Goal: Task Accomplishment & Management: Manage account settings

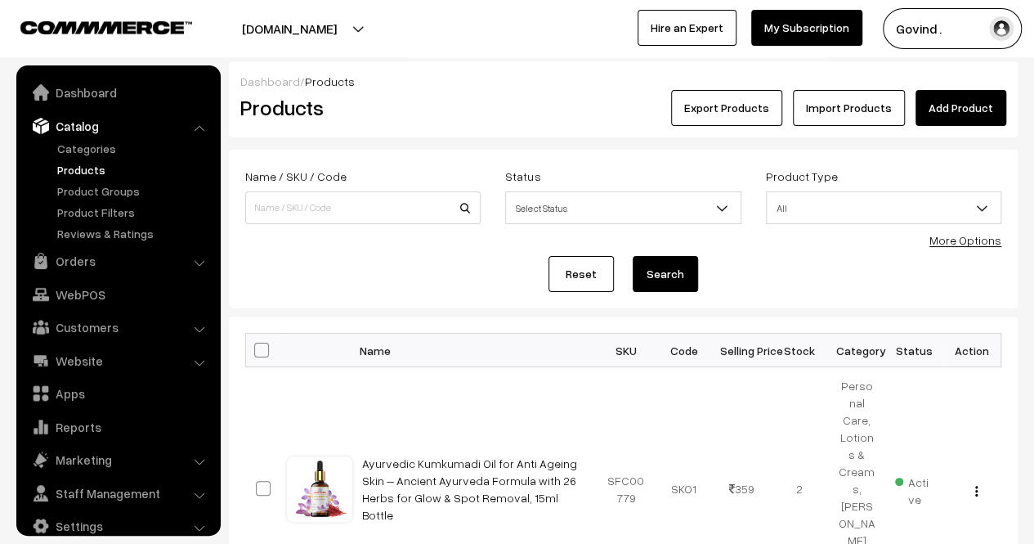
scroll to position [20, 0]
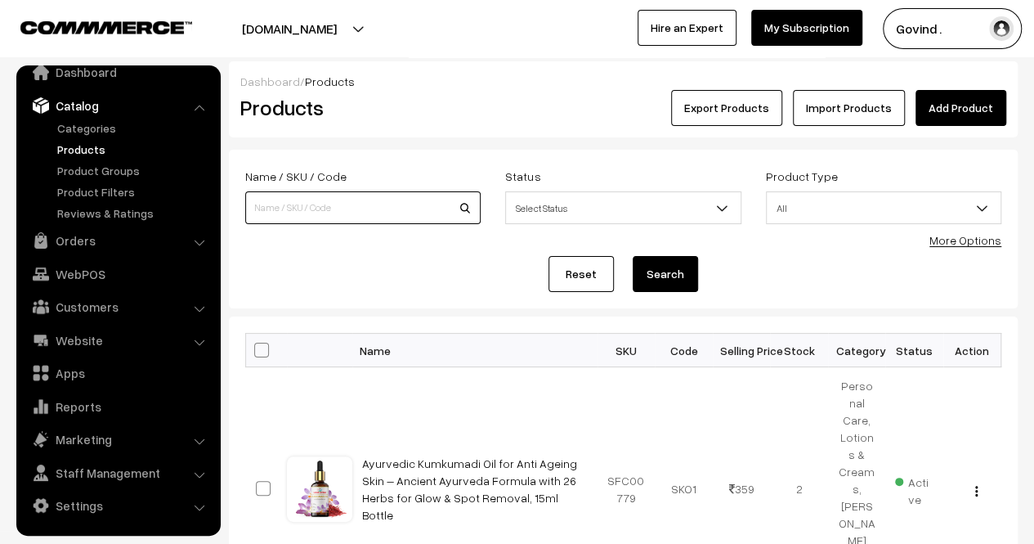
click at [291, 208] on input at bounding box center [362, 207] width 235 height 33
type input "g"
type input "facewash"
click at [633, 256] on button "Search" at bounding box center [665, 274] width 65 height 36
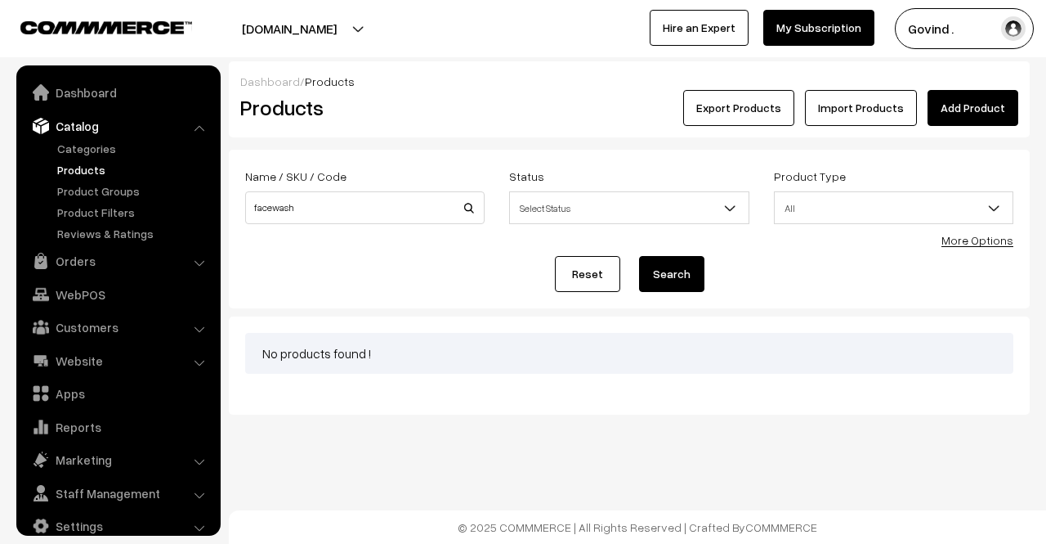
scroll to position [20, 0]
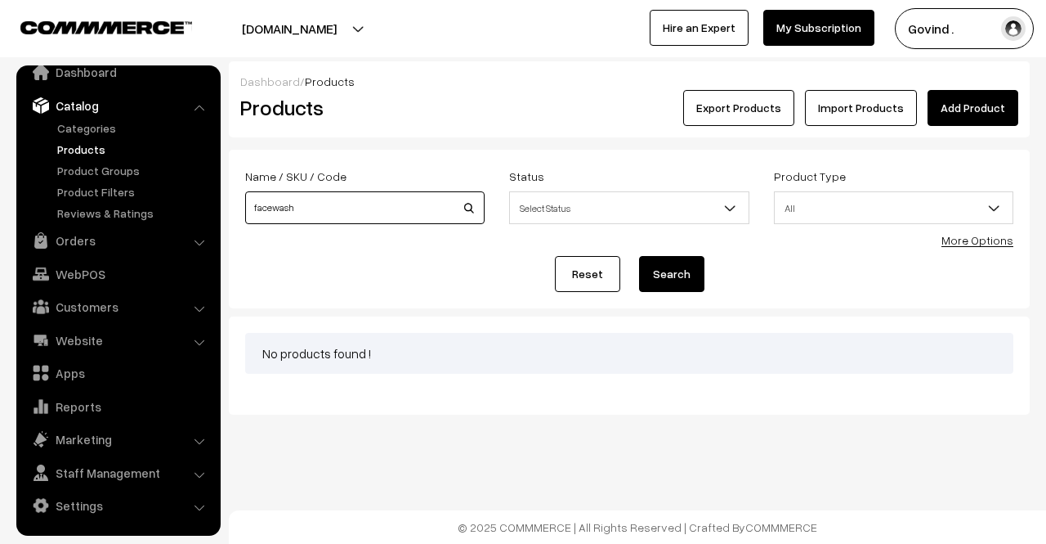
click at [269, 208] on input "facewash" at bounding box center [365, 207] width 240 height 33
type input "face wash"
click at [639, 256] on button "Search" at bounding box center [671, 274] width 65 height 36
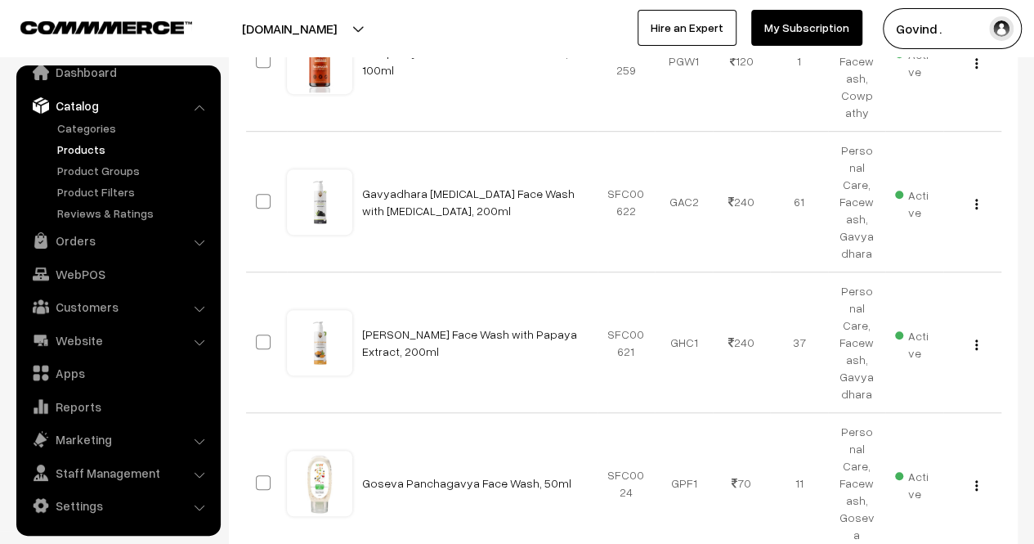
scroll to position [518, 0]
click at [975, 478] on img "button" at bounding box center [976, 483] width 2 height 11
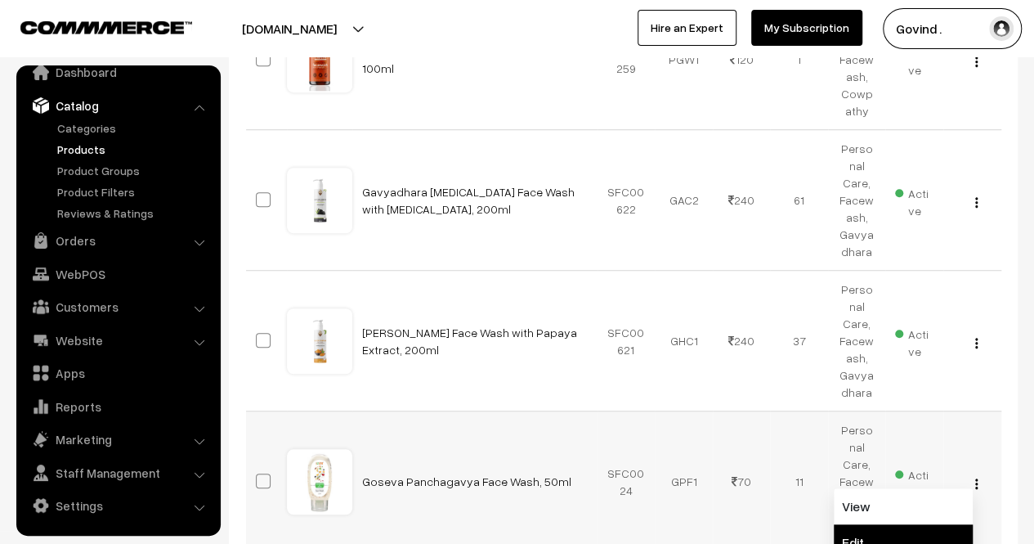
click at [901, 524] on link "Edit" at bounding box center [903, 542] width 139 height 36
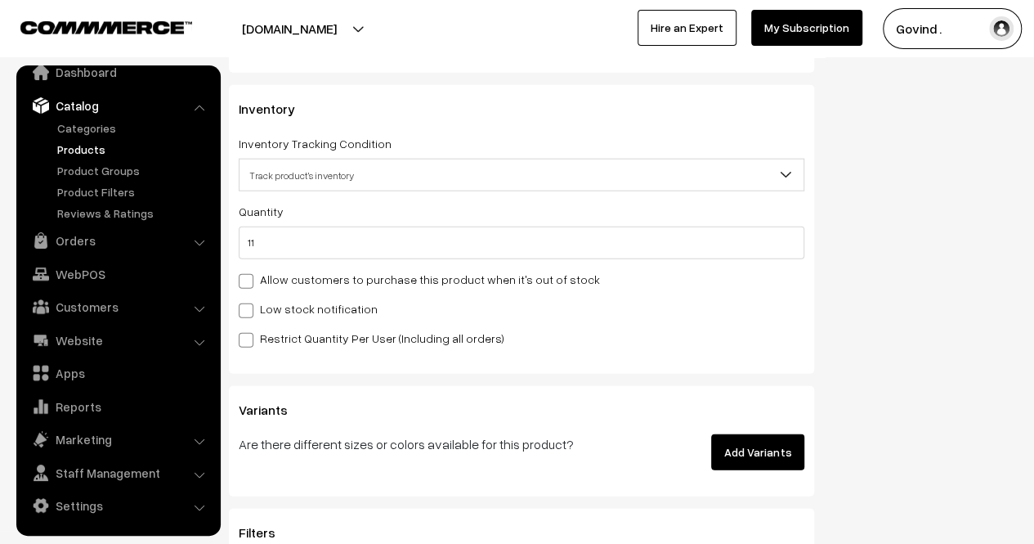
scroll to position [1999, 0]
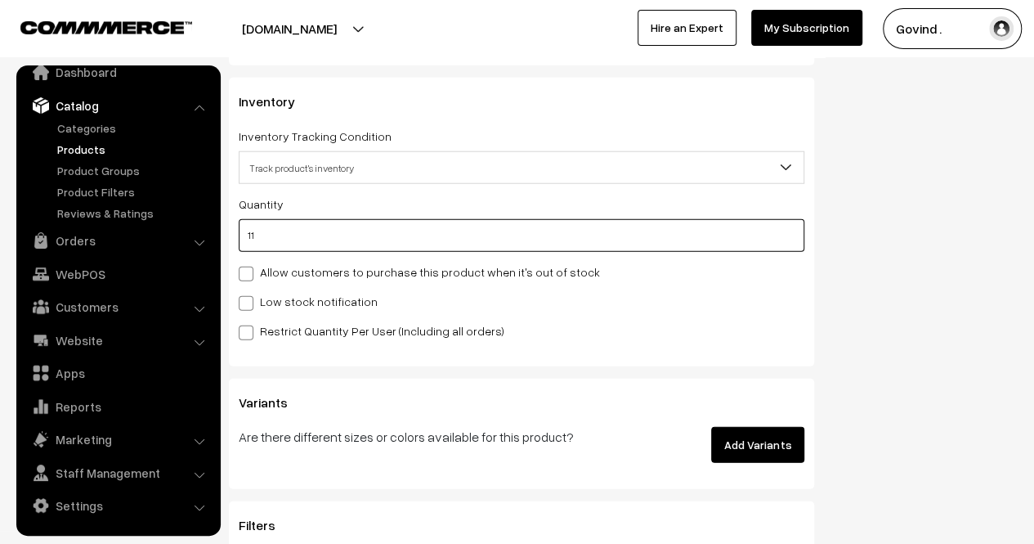
click at [643, 239] on input "11" at bounding box center [522, 235] width 566 height 33
type input "1"
type input "12"
type input "0"
type input "1"
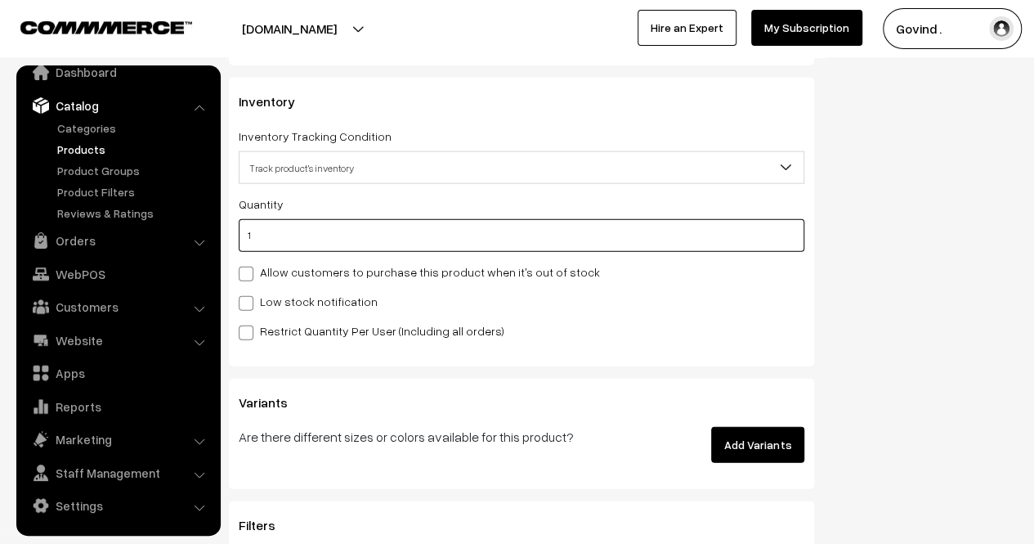
type input "12"
type input "1"
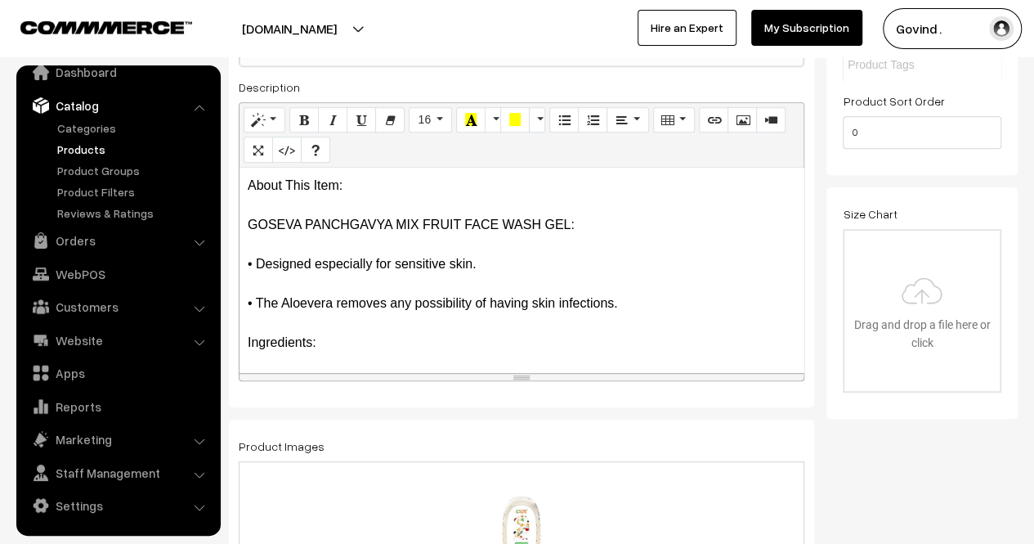
scroll to position [0, 0]
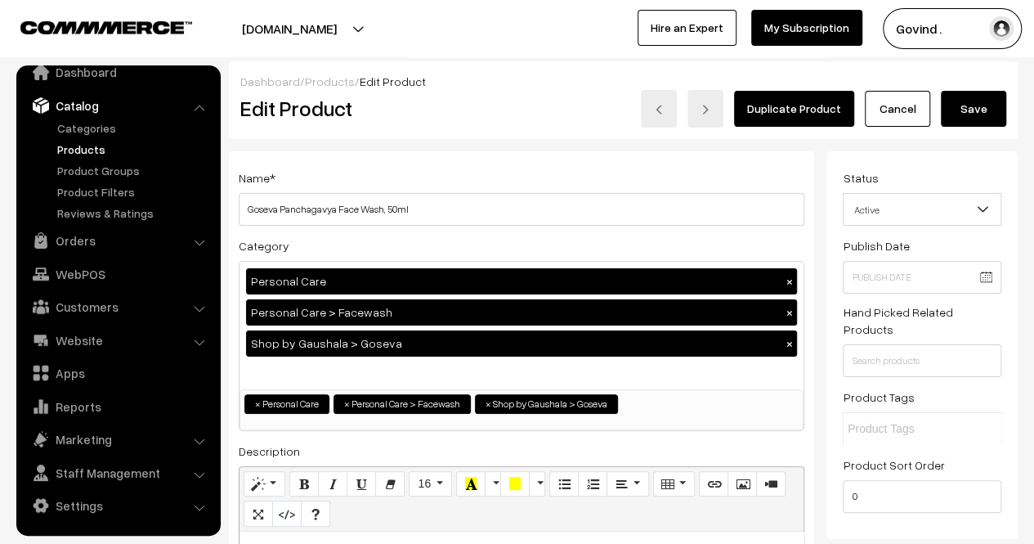
click at [960, 119] on button "Save" at bounding box center [973, 109] width 65 height 36
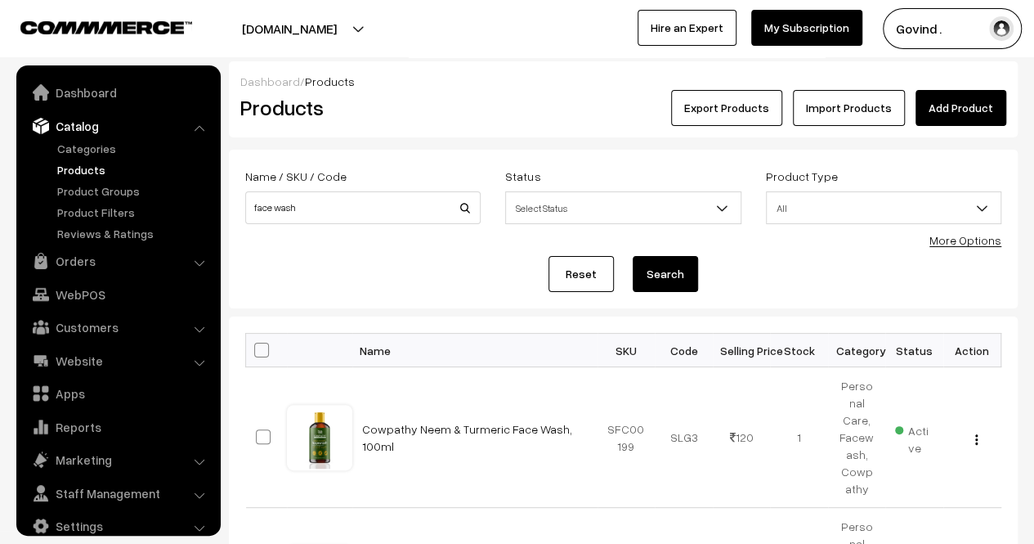
scroll to position [20, 0]
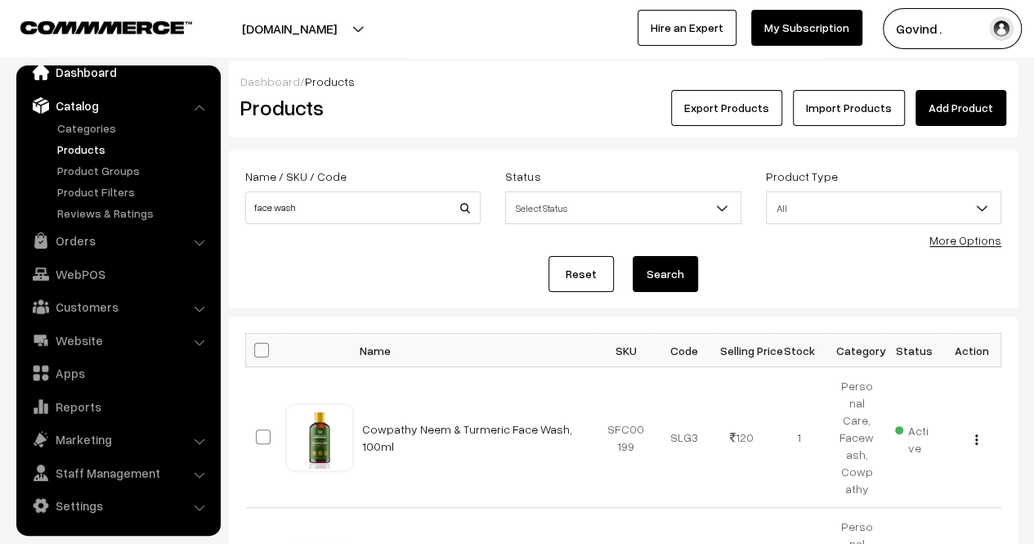
click at [89, 79] on link "Dashboard" at bounding box center [117, 71] width 195 height 29
